Goal: Find specific page/section: Find specific page/section

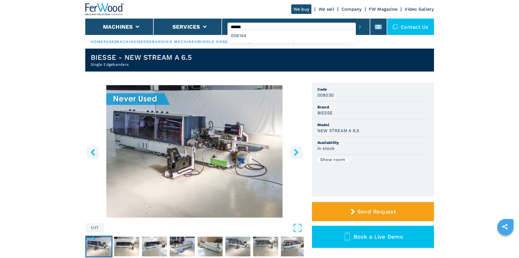
type input "******"
click at [356, 25] on button "submit-button" at bounding box center [360, 26] width 8 height 13
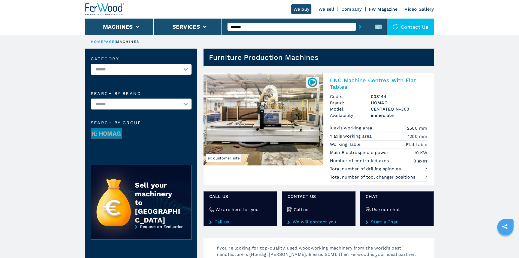
click at [350, 76] on div "CNC Machine Centres With Flat Tables Code: 008144 Brand: HOMAG Model: CENTATEQ …" at bounding box center [379, 129] width 111 height 112
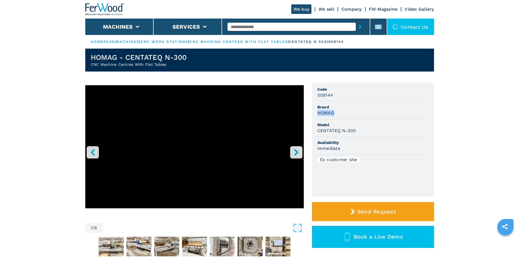
drag, startPoint x: 317, startPoint y: 113, endPoint x: 336, endPoint y: 111, distance: 18.9
click at [336, 111] on div "HOMAG" at bounding box center [373, 113] width 111 height 6
copy h3 "HOMAG"
click at [366, 111] on div "HOMAG" at bounding box center [373, 113] width 111 height 6
drag, startPoint x: 318, startPoint y: 133, endPoint x: 359, endPoint y: 128, distance: 40.3
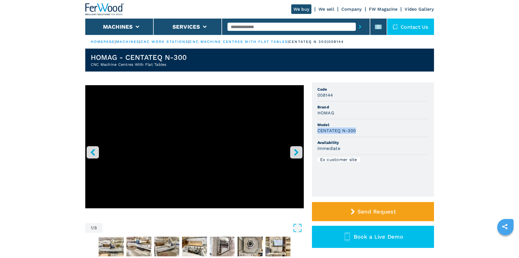
click at [359, 128] on div "CENTATEQ N-300" at bounding box center [373, 130] width 111 height 6
copy h3 "CENTATEQ N-300"
click at [375, 133] on div "CENTATEQ N-300" at bounding box center [373, 130] width 111 height 6
drag, startPoint x: 317, startPoint y: 93, endPoint x: 335, endPoint y: 93, distance: 17.5
click at [335, 93] on ul "Code 008144 Brand HOMAG Model CENTATEQ N-300 Availability immediate Ex customer…" at bounding box center [373, 139] width 122 height 114
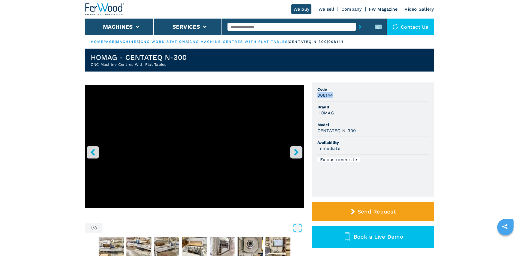
copy h3 "008144"
click at [338, 96] on div "008144" at bounding box center [373, 95] width 111 height 6
